Goal: Find specific page/section: Find specific page/section

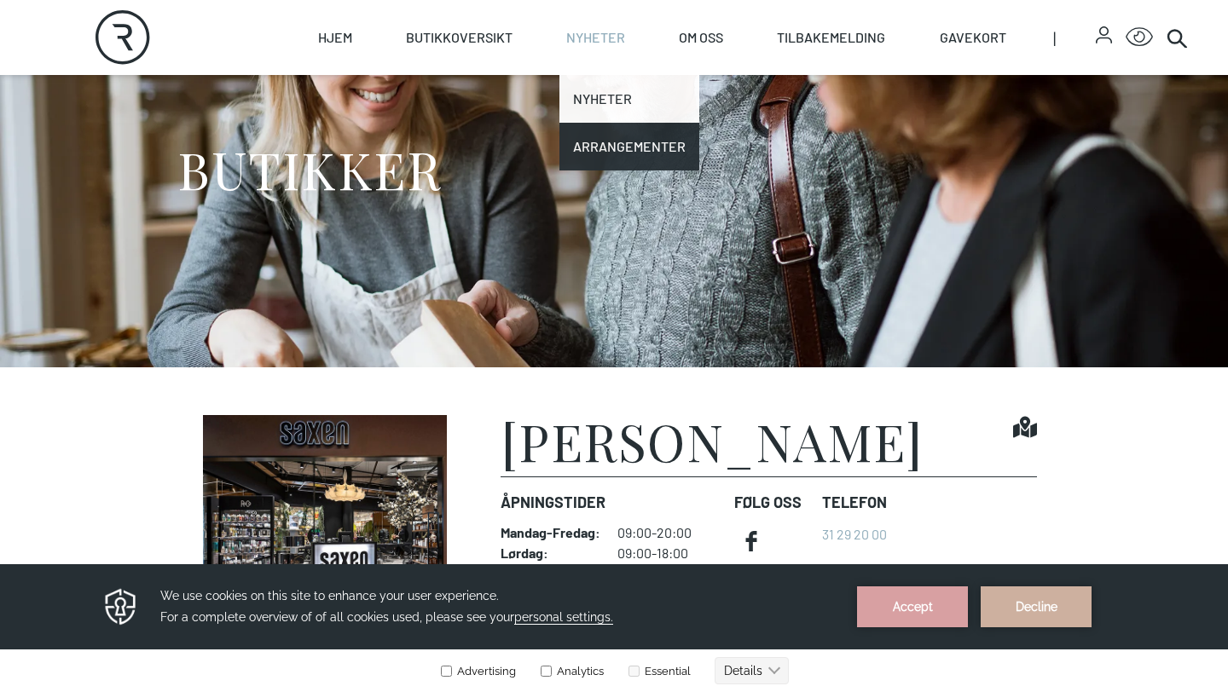
scroll to position [144, 0]
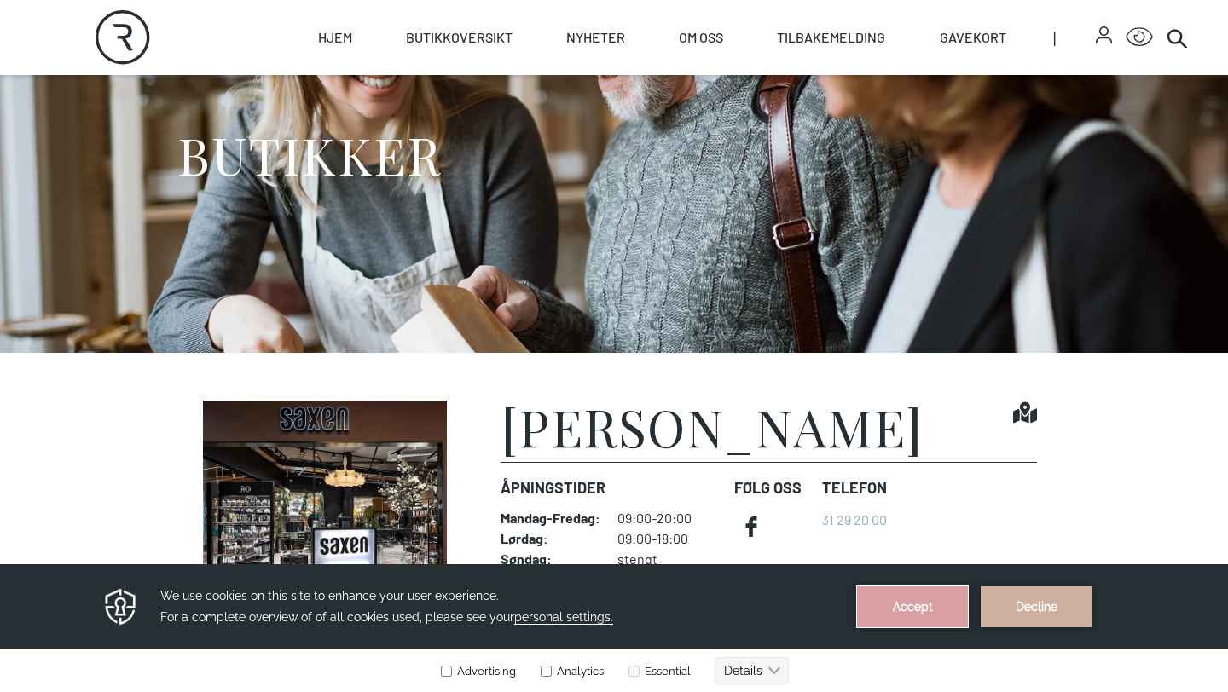
click at [905, 606] on button "Accept" at bounding box center [912, 606] width 111 height 41
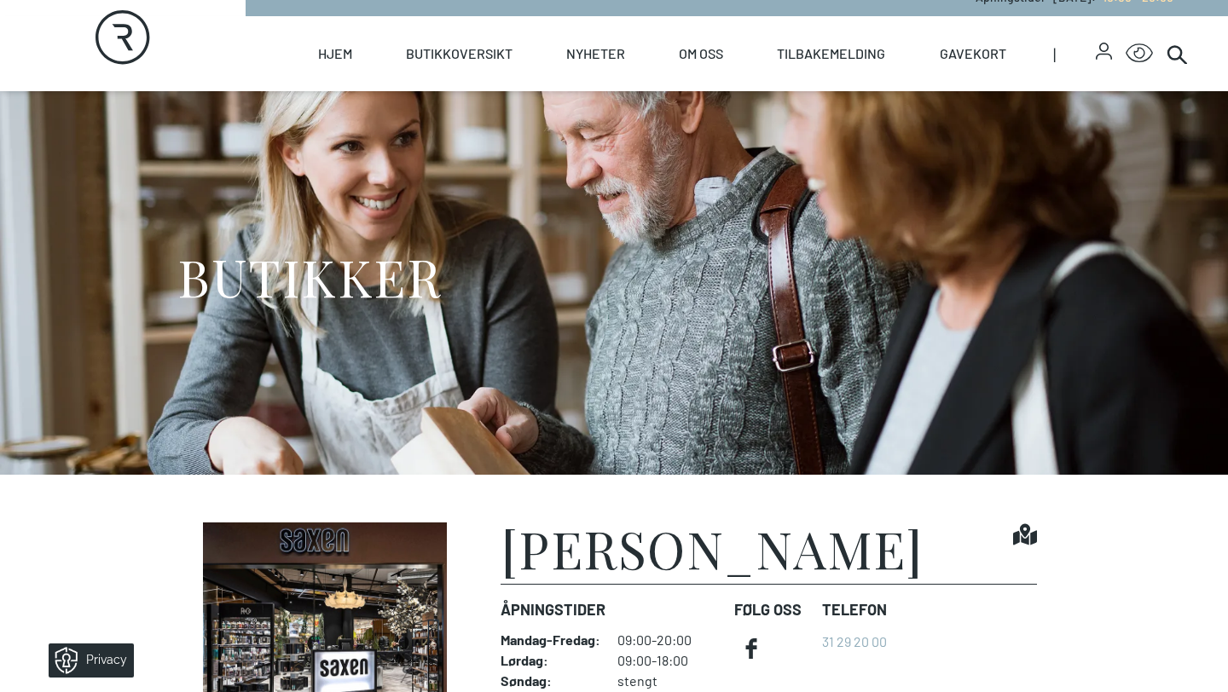
scroll to position [0, 0]
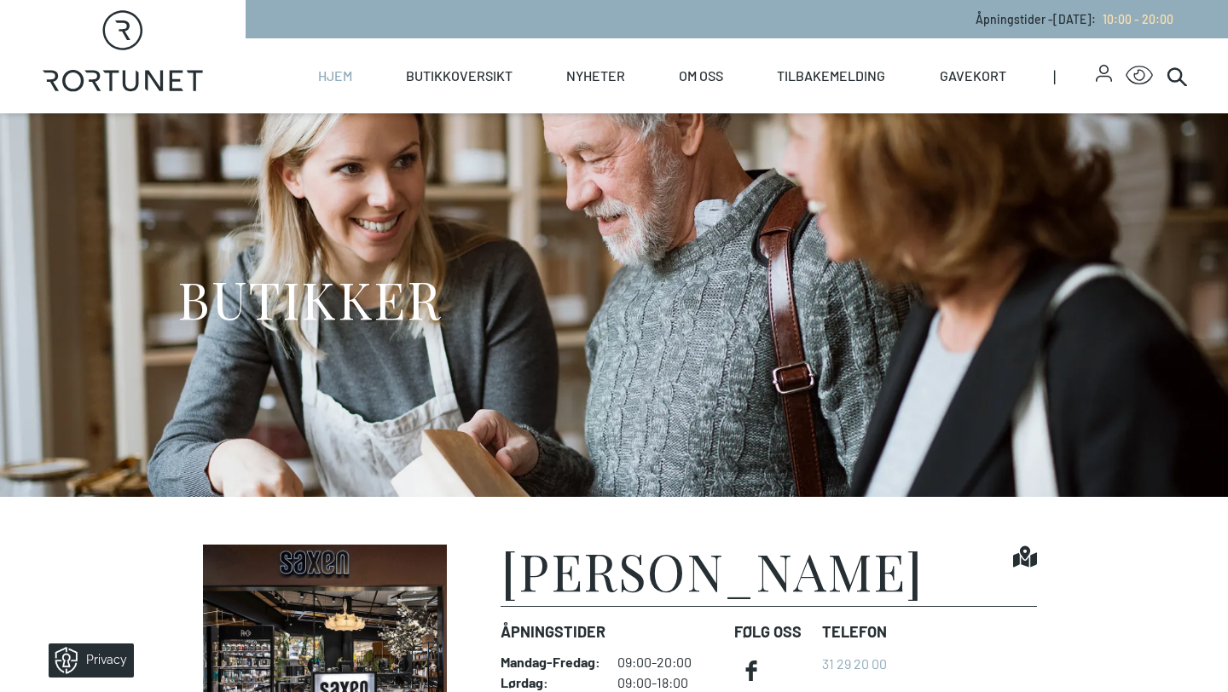
click at [325, 82] on link "Hjem" at bounding box center [335, 75] width 34 height 75
select select "NO"
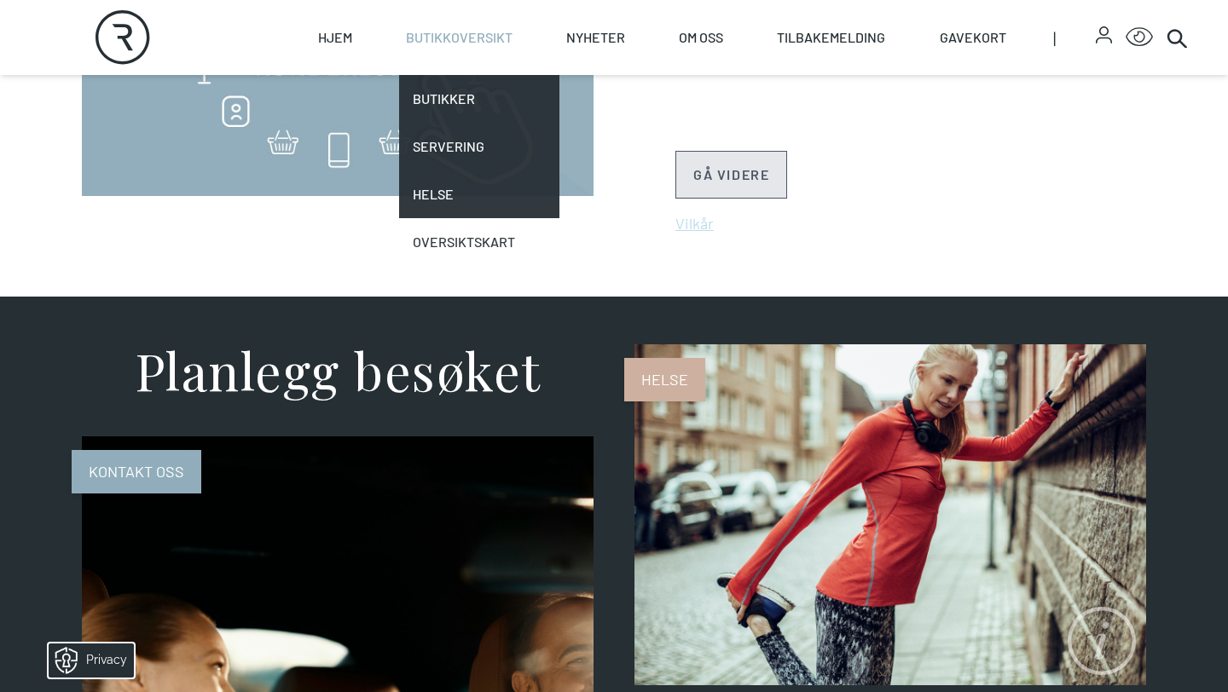
scroll to position [998, 0]
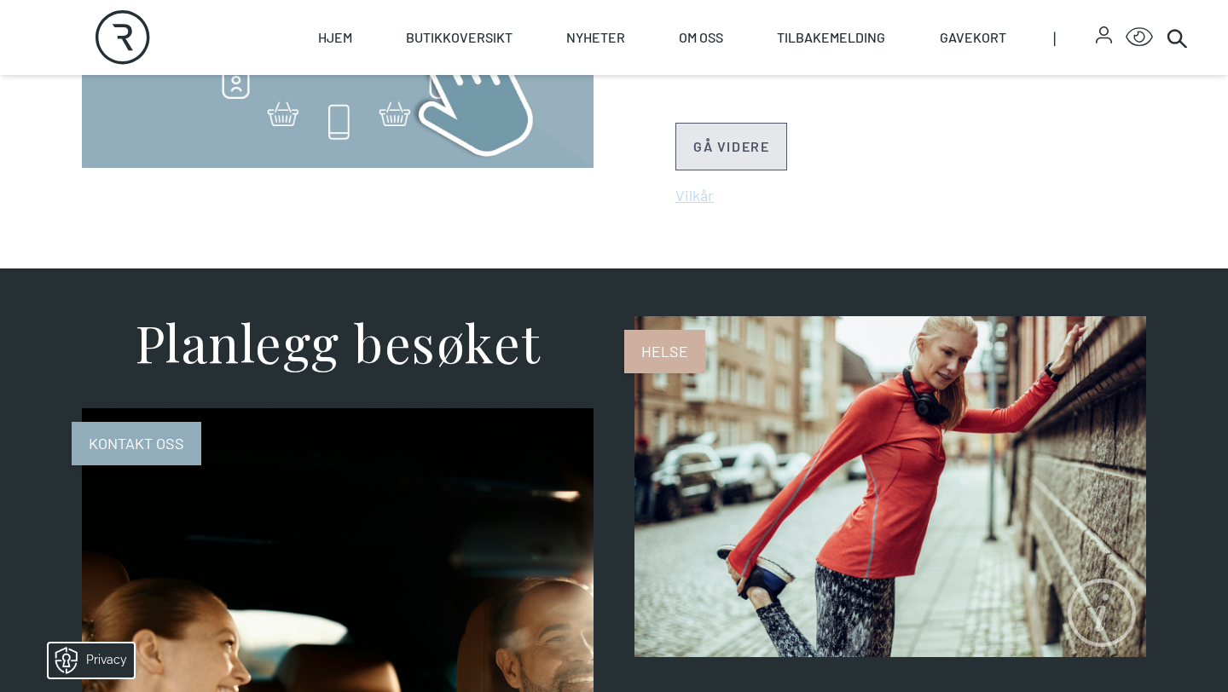
click at [121, 445] on span "Kontakt oss" at bounding box center [137, 443] width 130 height 43
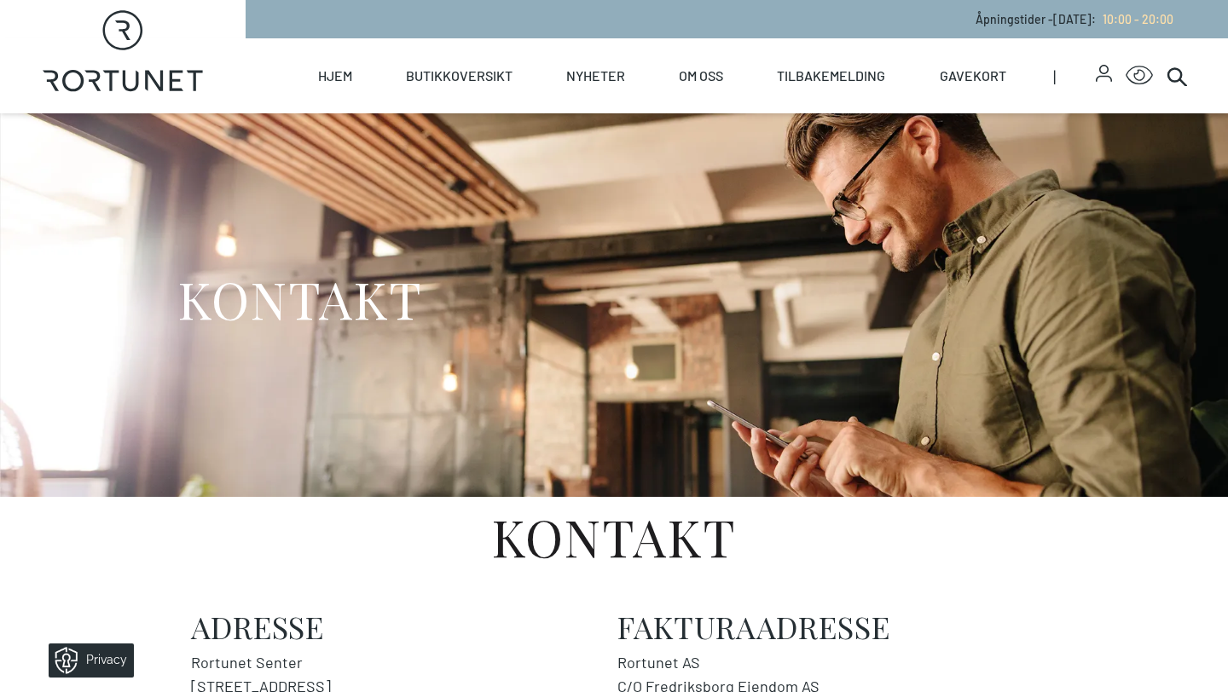
click at [382, 15] on div "Åpningstider - [DATE] : 10:00 - 20:00" at bounding box center [737, 19] width 982 height 38
select select "NO"
